Goal: Find contact information: Find contact information

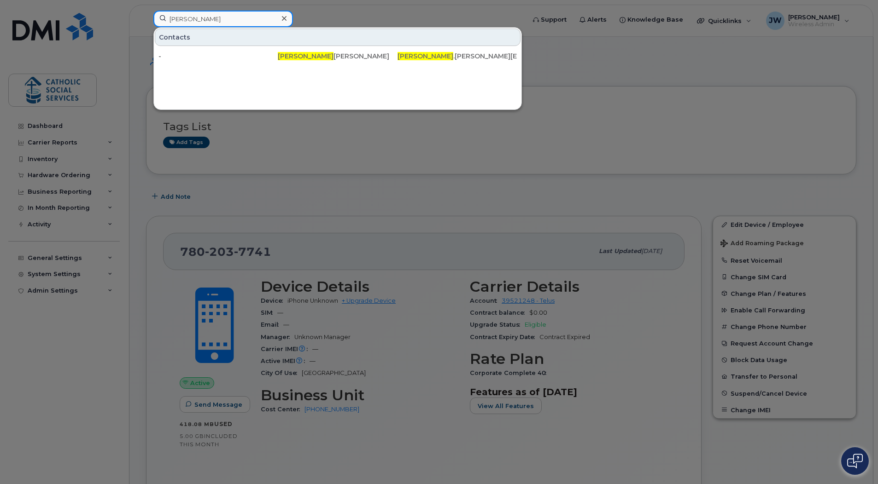
click at [212, 16] on input "[PERSON_NAME]" at bounding box center [223, 19] width 140 height 17
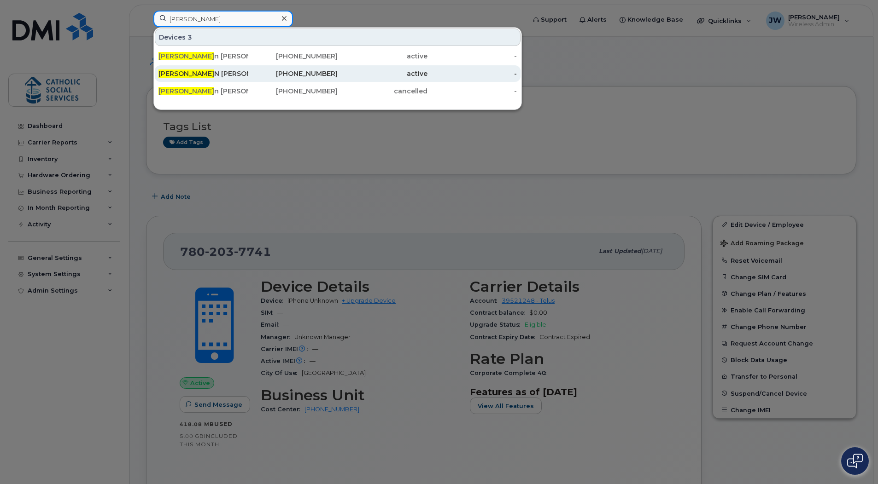
type input "[PERSON_NAME]"
click at [206, 76] on div "KATHRY N KENNEDY" at bounding box center [203, 73] width 90 height 9
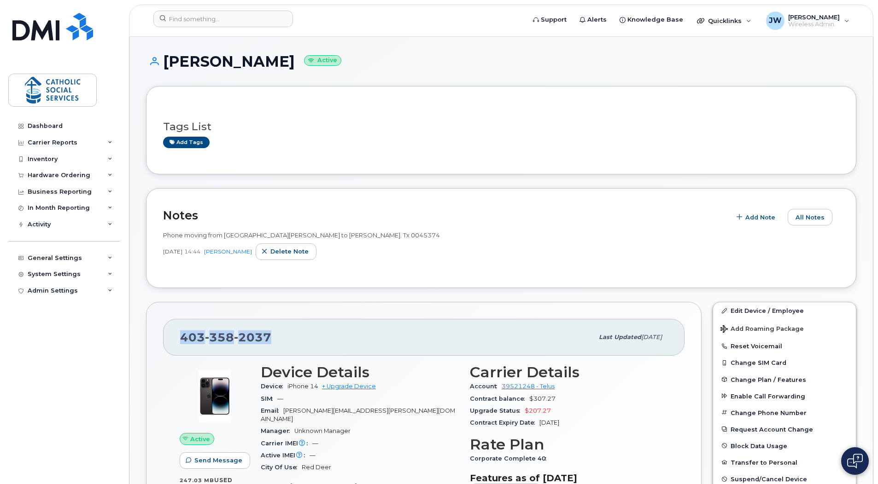
drag, startPoint x: 271, startPoint y: 337, endPoint x: 169, endPoint y: 335, distance: 102.3
click at [169, 335] on div "[PHONE_NUMBER] Last updated [DATE]" at bounding box center [423, 337] width 521 height 37
copy span "[PHONE_NUMBER]"
